Goal: Navigation & Orientation: Find specific page/section

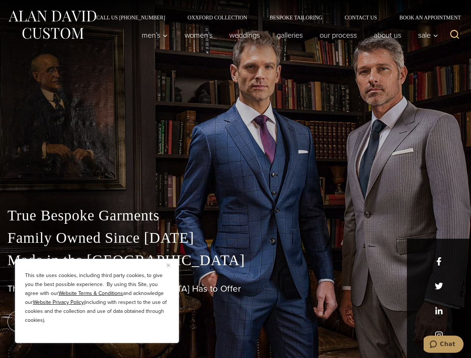
click at [235, 179] on div "True Bespoke Garments Family Owned Since [DATE] Made in [GEOGRAPHIC_DATA] The B…" at bounding box center [235, 262] width 471 height 191
click at [171, 265] on button "Close" at bounding box center [171, 264] width 9 height 9
click at [97, 333] on div "True Bespoke Garments Family Owned Since [DATE] Made in [GEOGRAPHIC_DATA] The B…" at bounding box center [235, 280] width 471 height 153
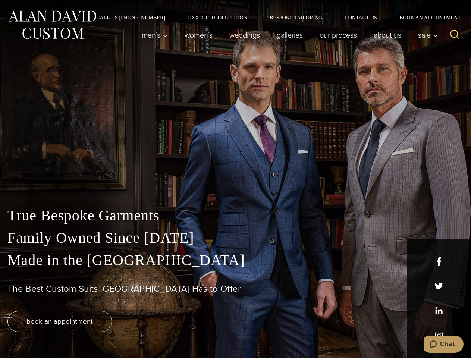
click at [454, 35] on icon "Search" at bounding box center [454, 34] width 11 height 11
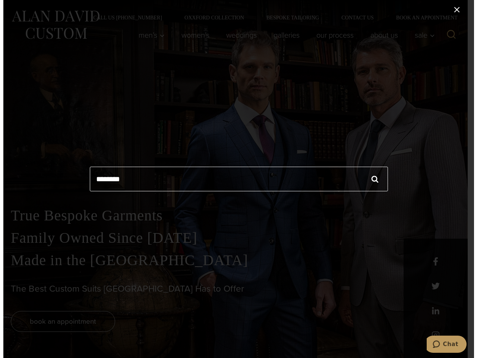
click at [440, 344] on icon "Chat" at bounding box center [435, 343] width 7 height 7
